Goal: Task Accomplishment & Management: Complete application form

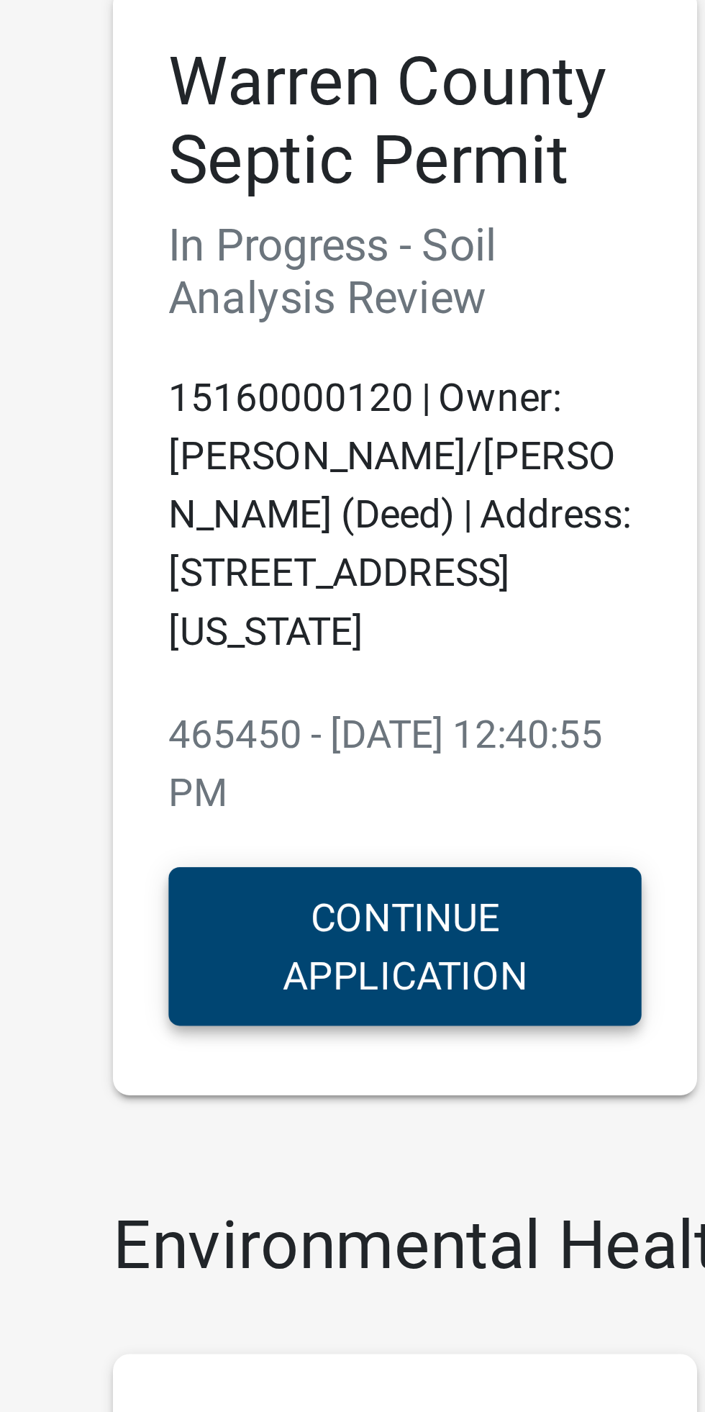
click at [166, 403] on button "Continue Application" at bounding box center [180, 401] width 122 height 41
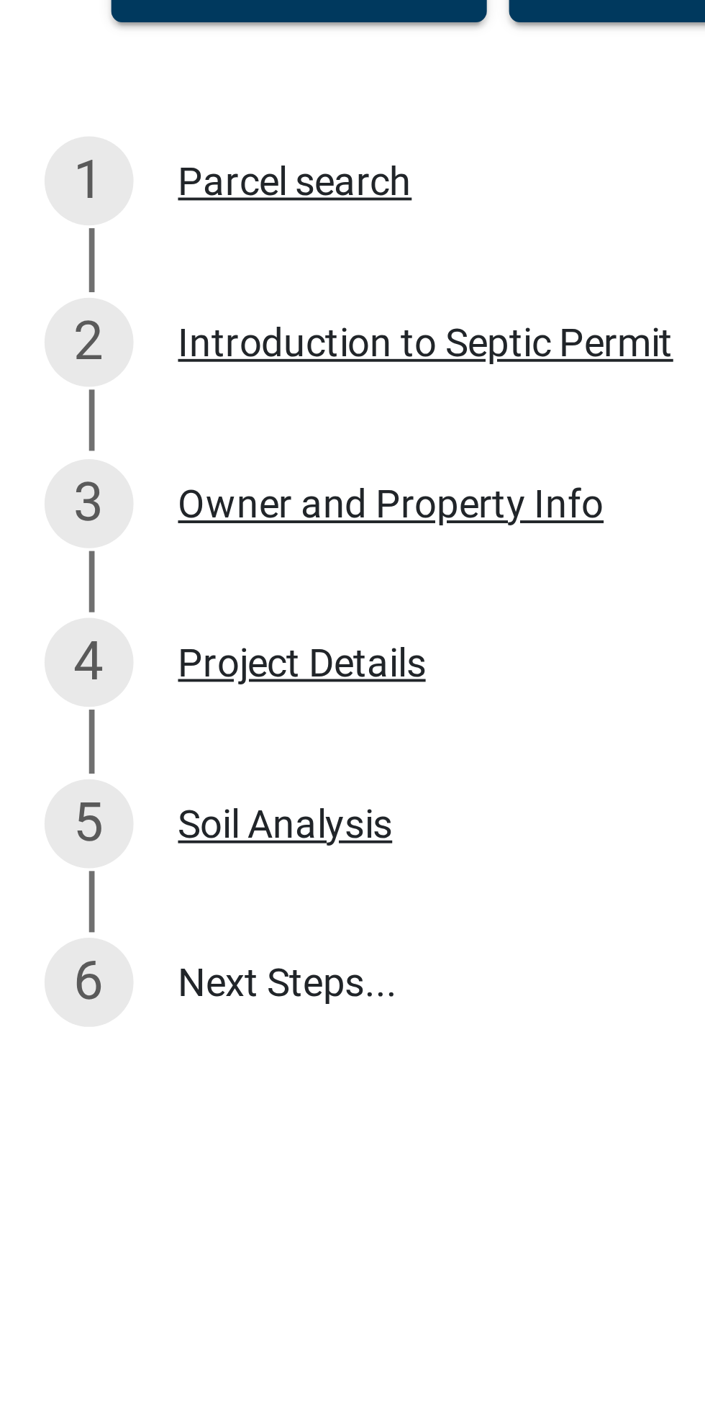
click at [60, 479] on link "6 Next Steps..." at bounding box center [129, 478] width 259 height 42
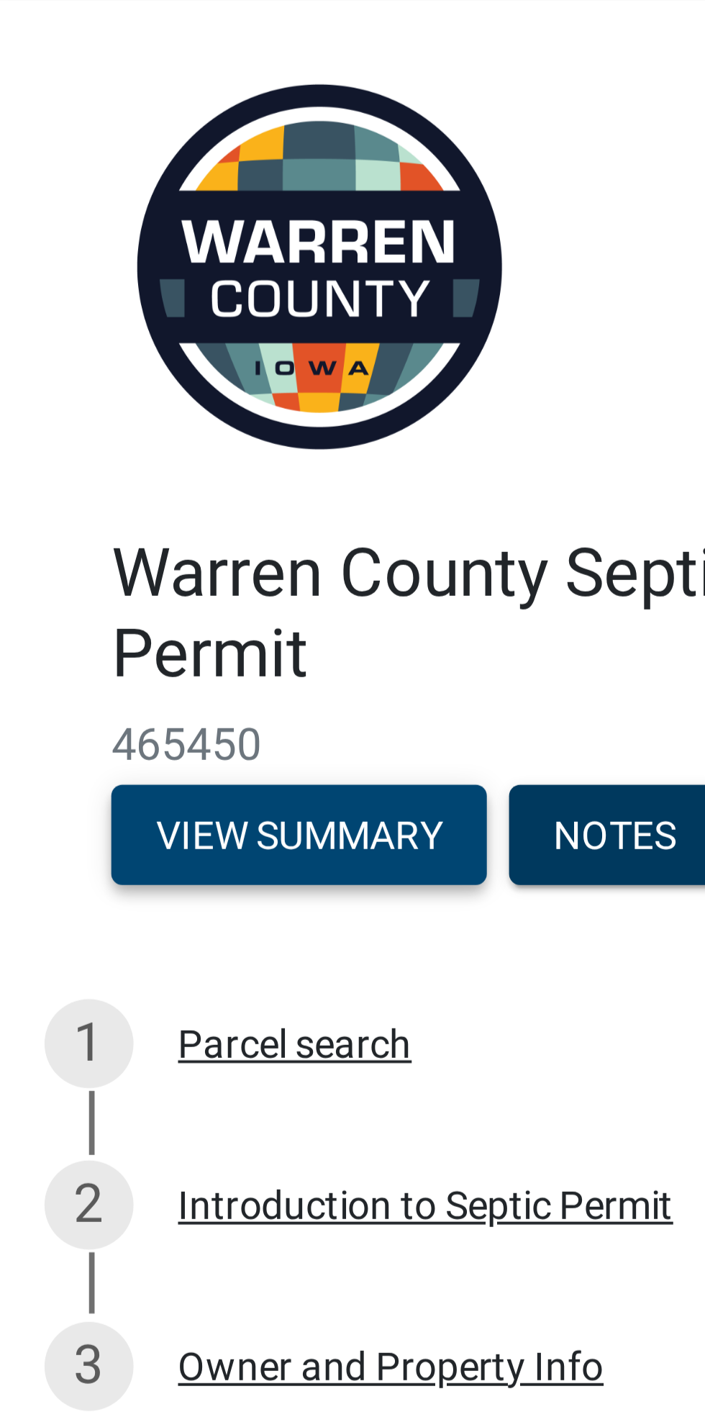
click at [56, 215] on button "View Summary" at bounding box center [77, 216] width 97 height 26
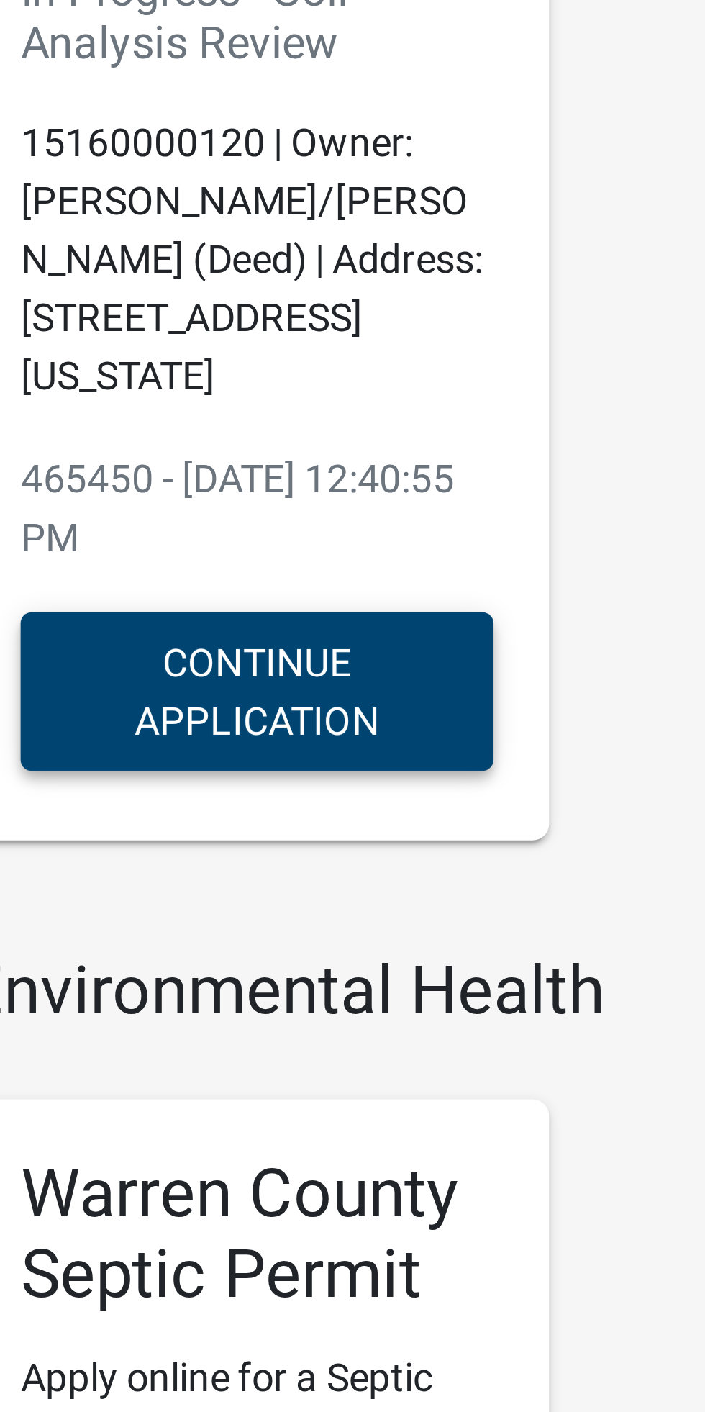
click at [167, 413] on button "Continue Application" at bounding box center [180, 401] width 122 height 41
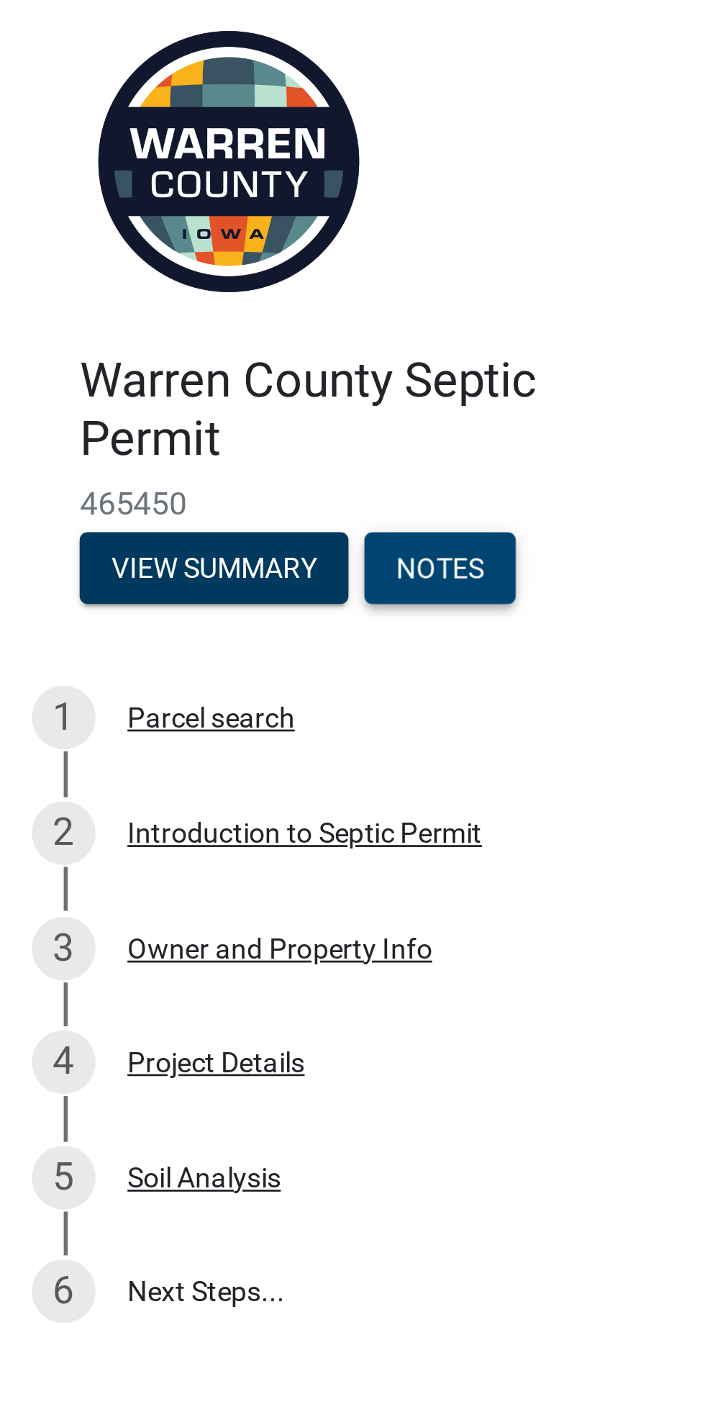
click at [165, 205] on button "Notes" at bounding box center [159, 216] width 55 height 26
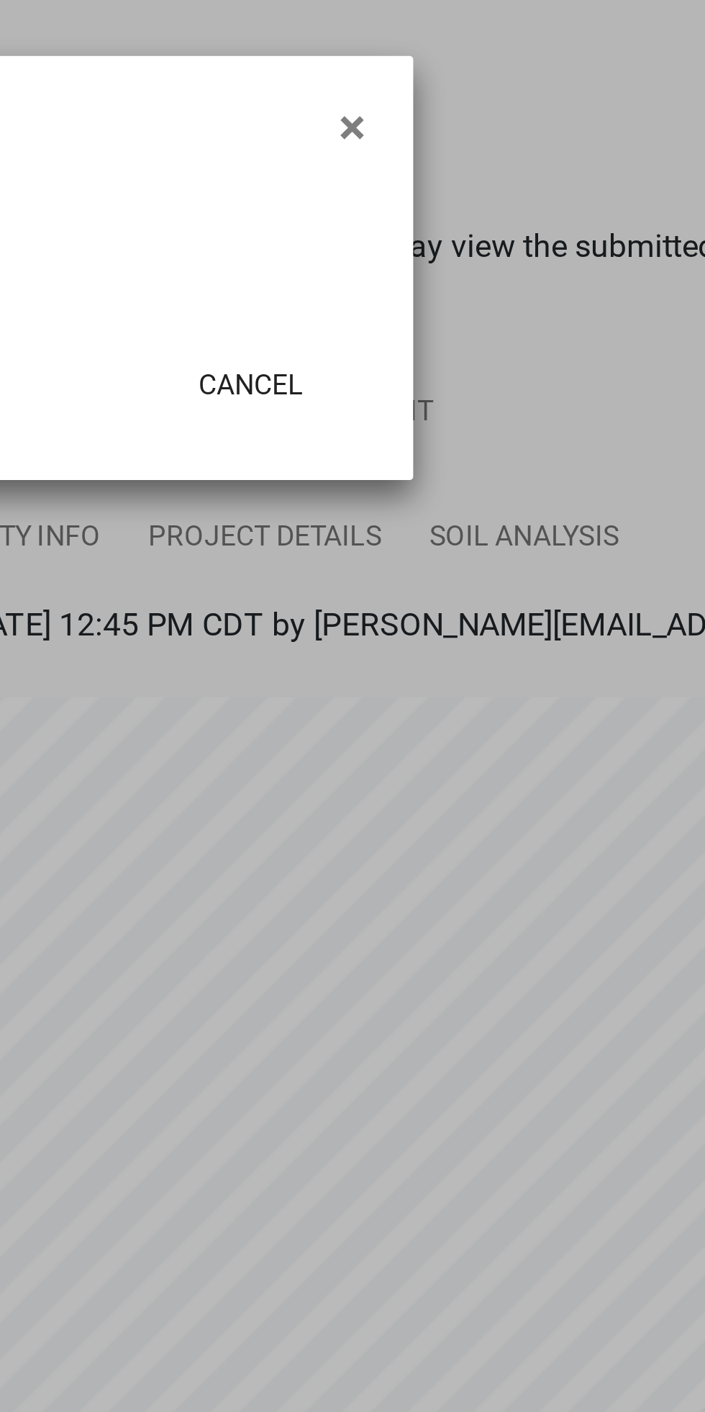
click at [510, 42] on span "×" at bounding box center [510, 46] width 9 height 20
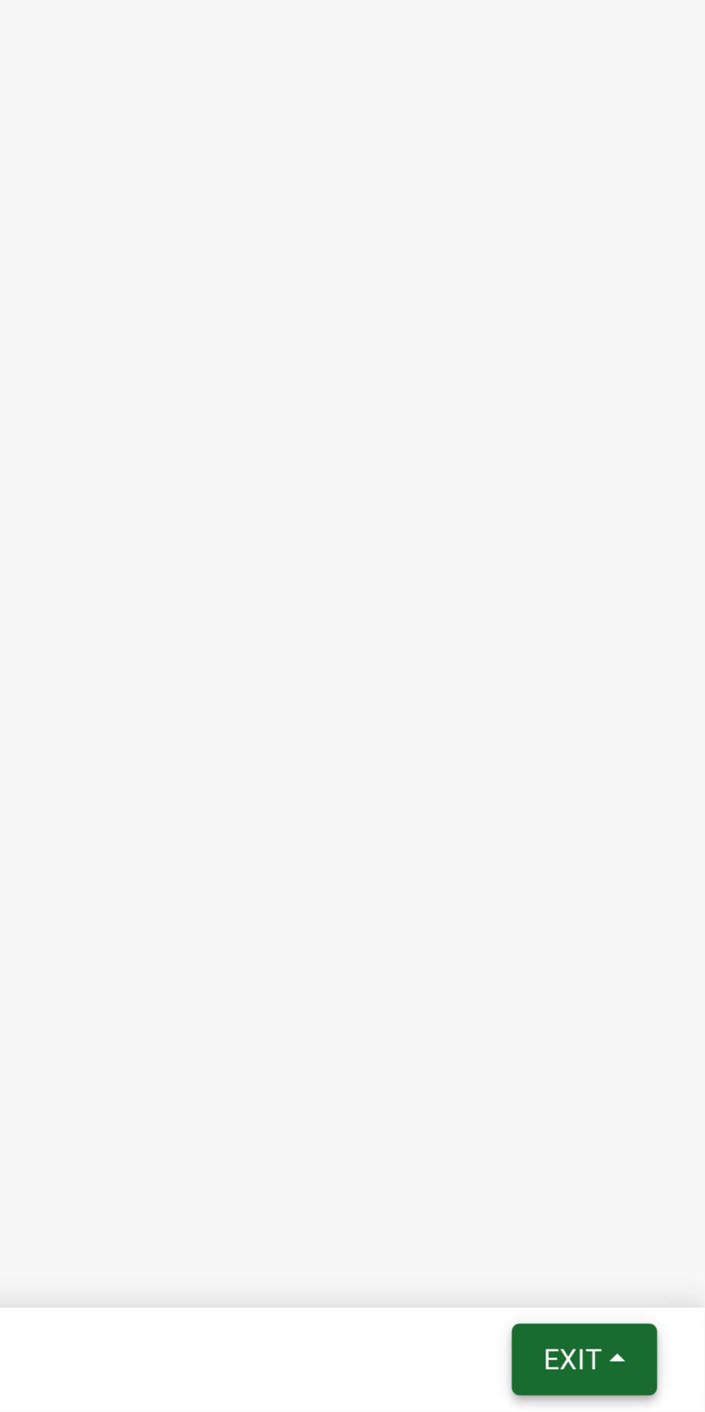
click at [673, 1391] on button "Exit" at bounding box center [662, 1394] width 53 height 26
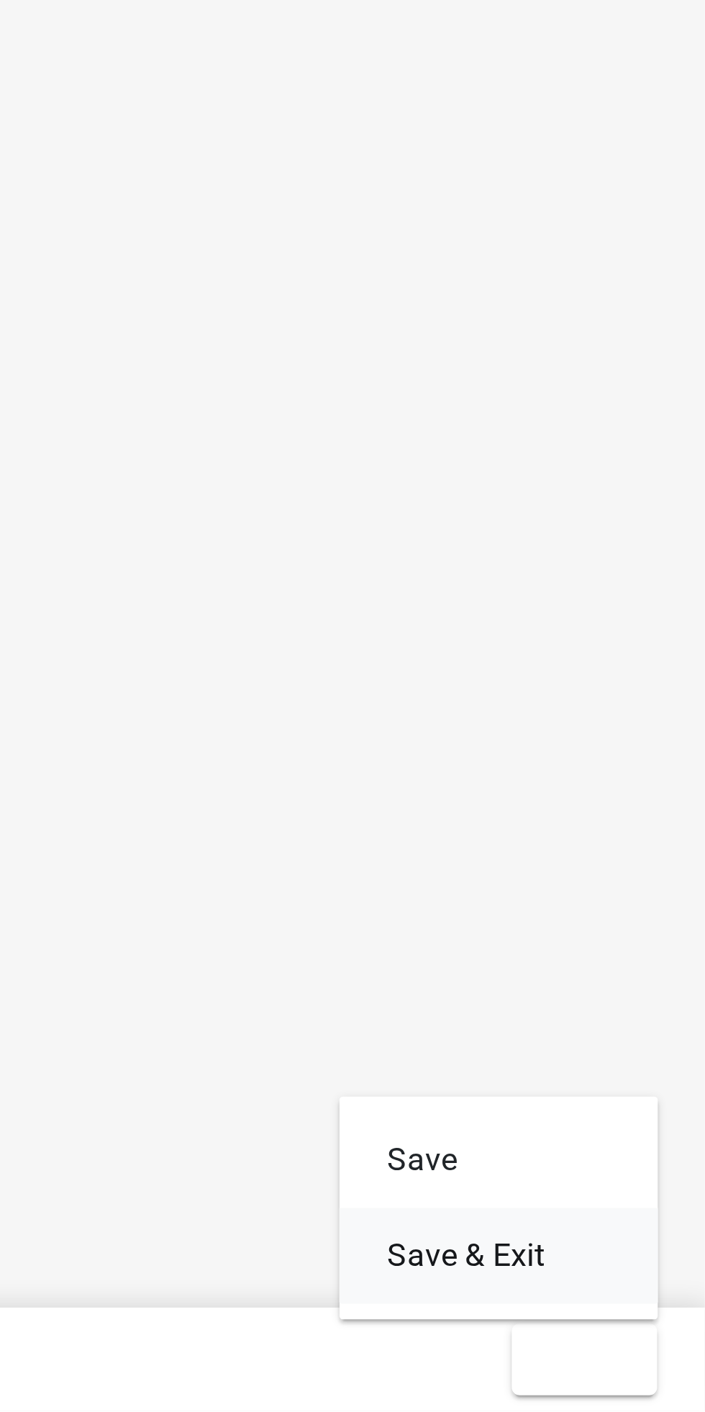
click at [599, 1361] on button "Save & Exit" at bounding box center [630, 1356] width 115 height 35
